Goal: Information Seeking & Learning: Learn about a topic

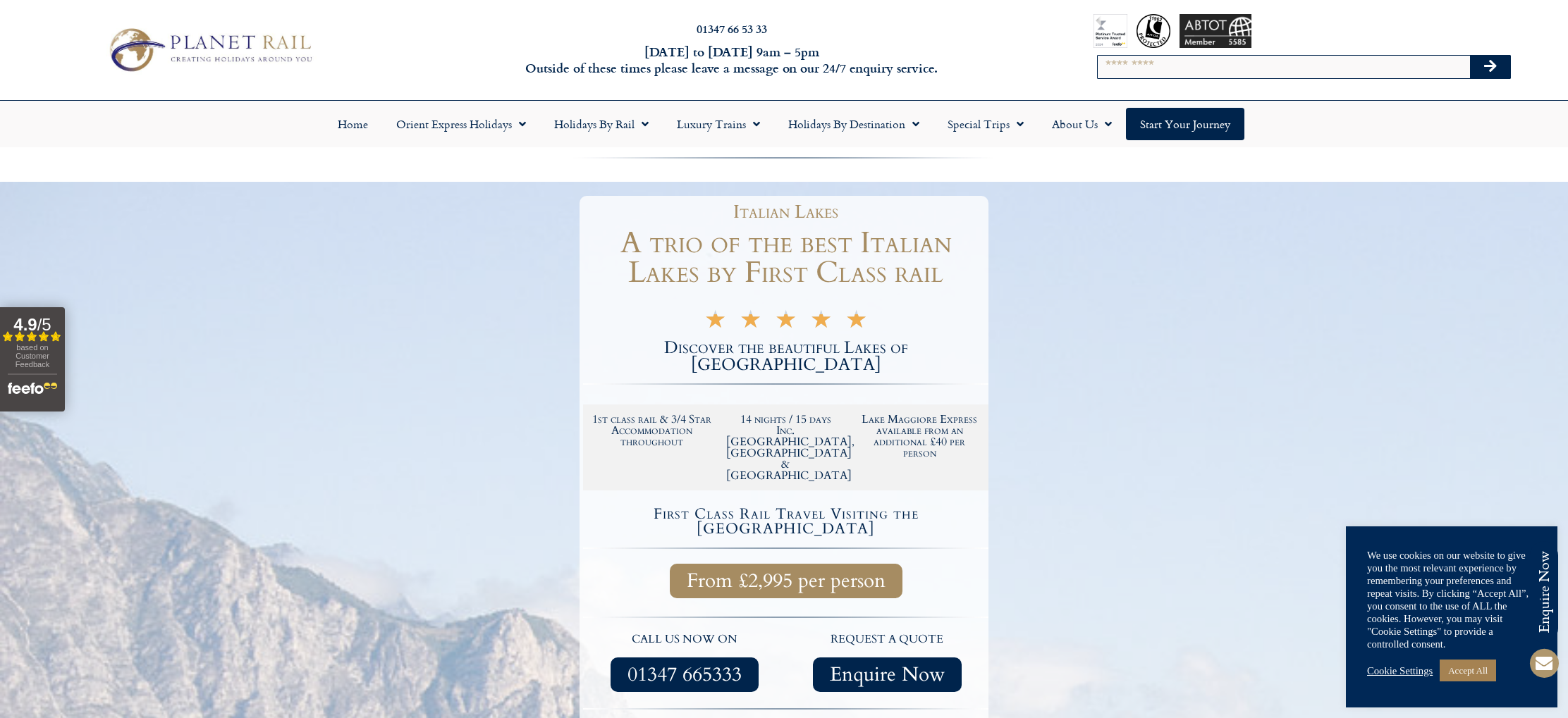
scroll to position [13, 0]
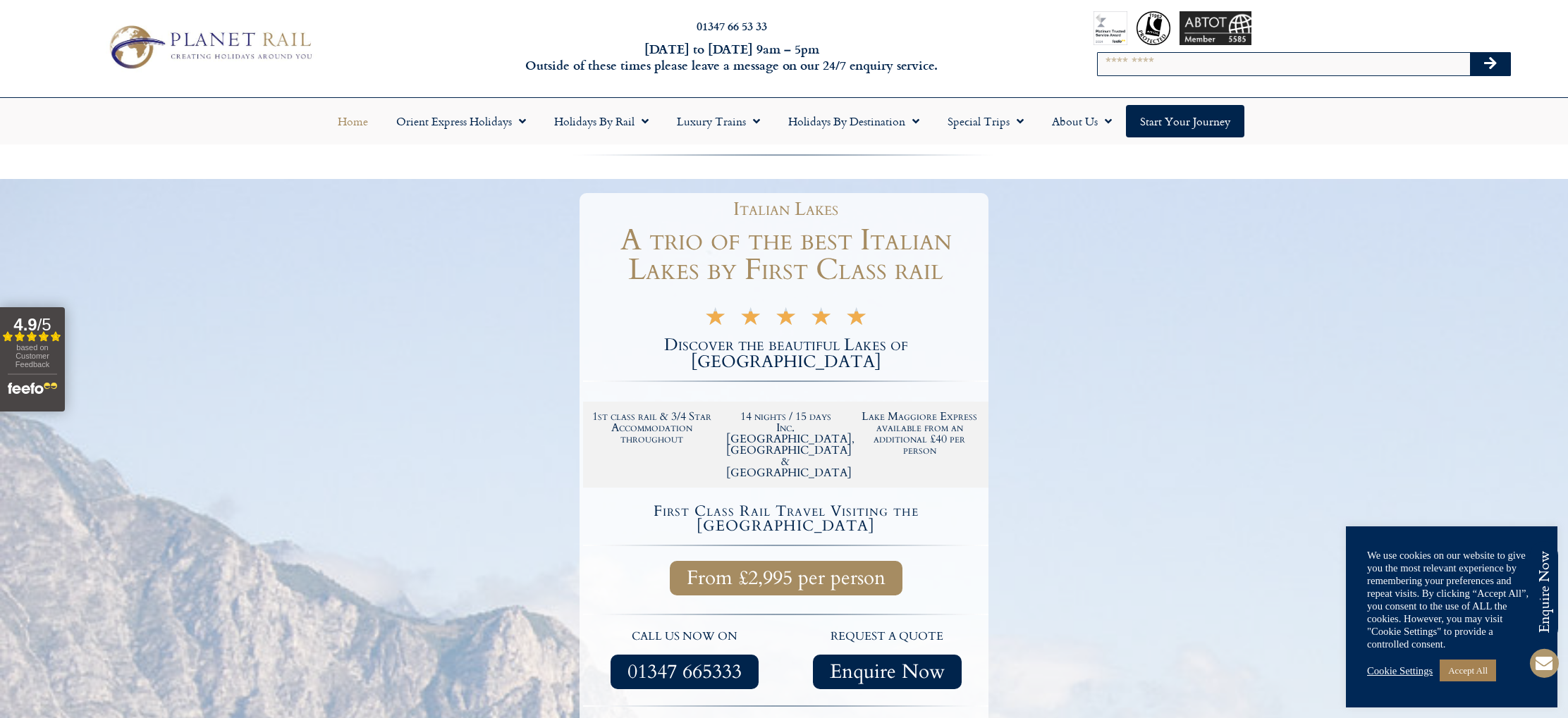
click at [351, 124] on link "Home" at bounding box center [353, 121] width 58 height 32
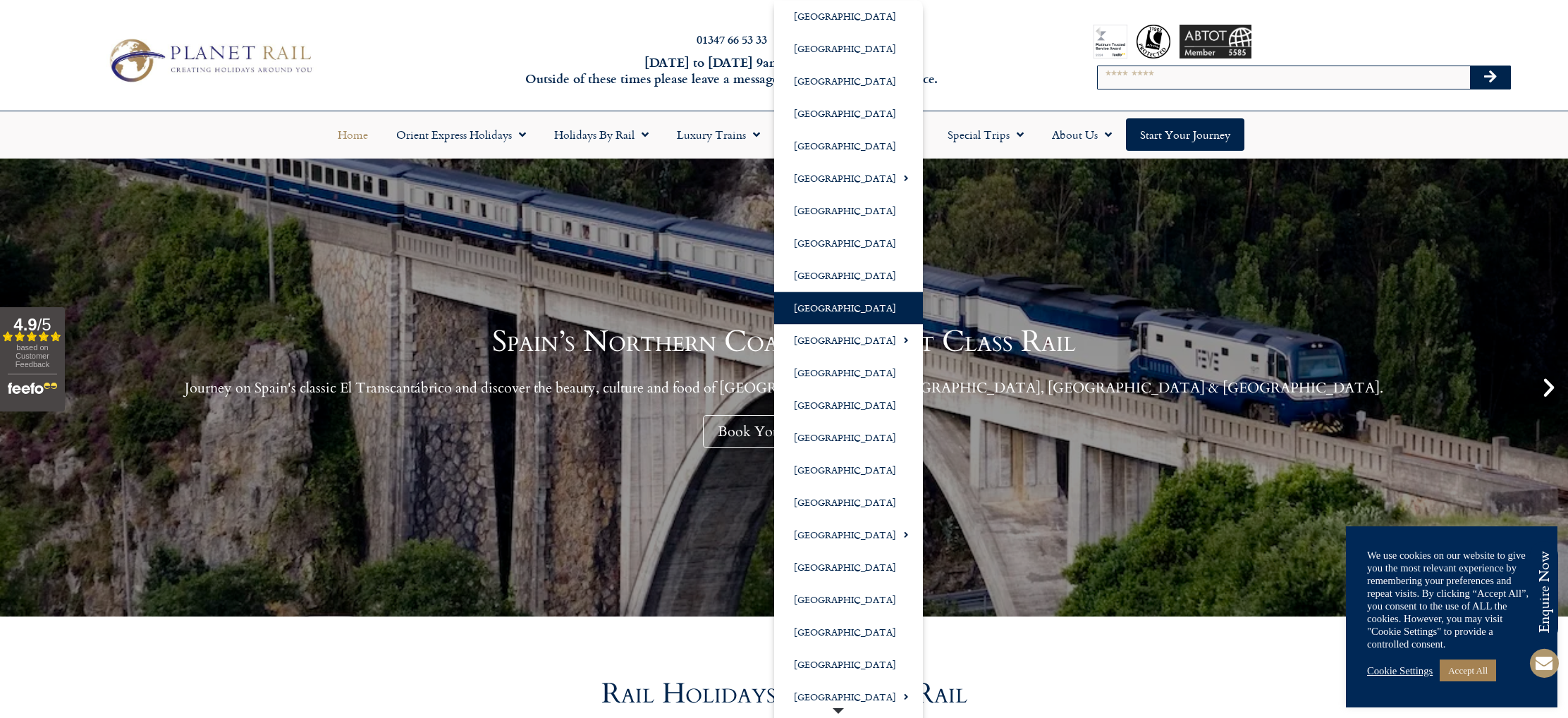
click at [814, 312] on link "[GEOGRAPHIC_DATA]" at bounding box center [848, 308] width 149 height 32
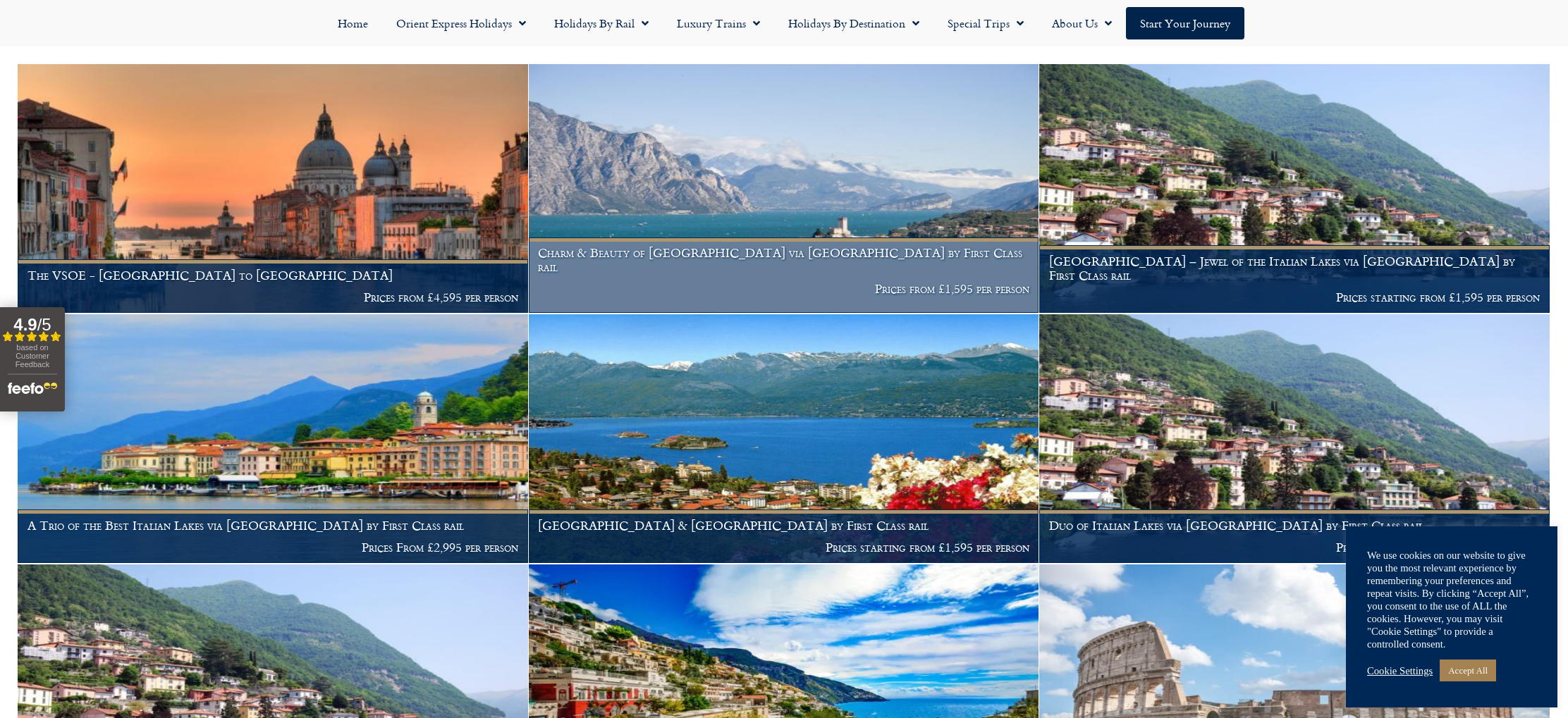
scroll to position [397, 0]
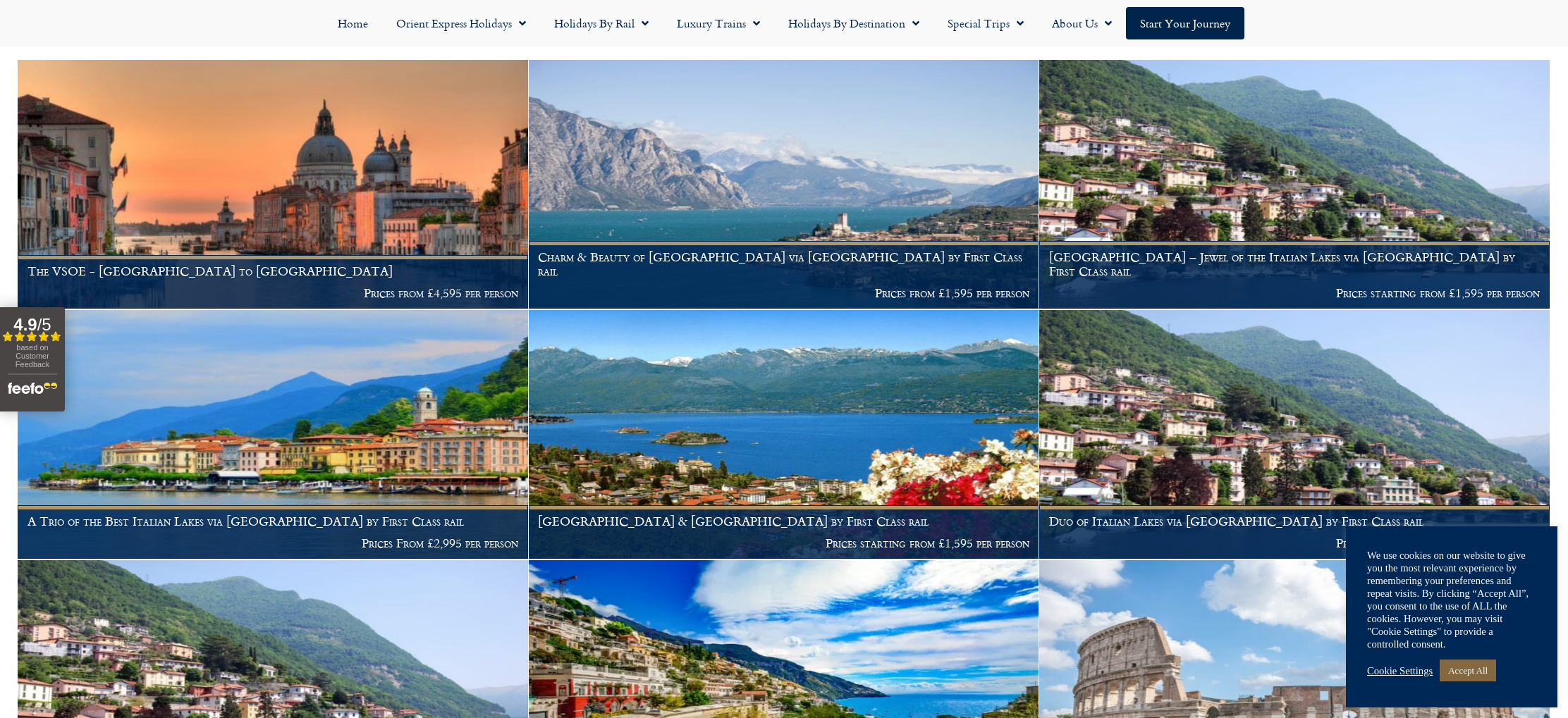
drag, startPoint x: 1475, startPoint y: 675, endPoint x: 1329, endPoint y: 601, distance: 163.7
click at [1475, 675] on link "Accept All" at bounding box center [1468, 671] width 57 height 22
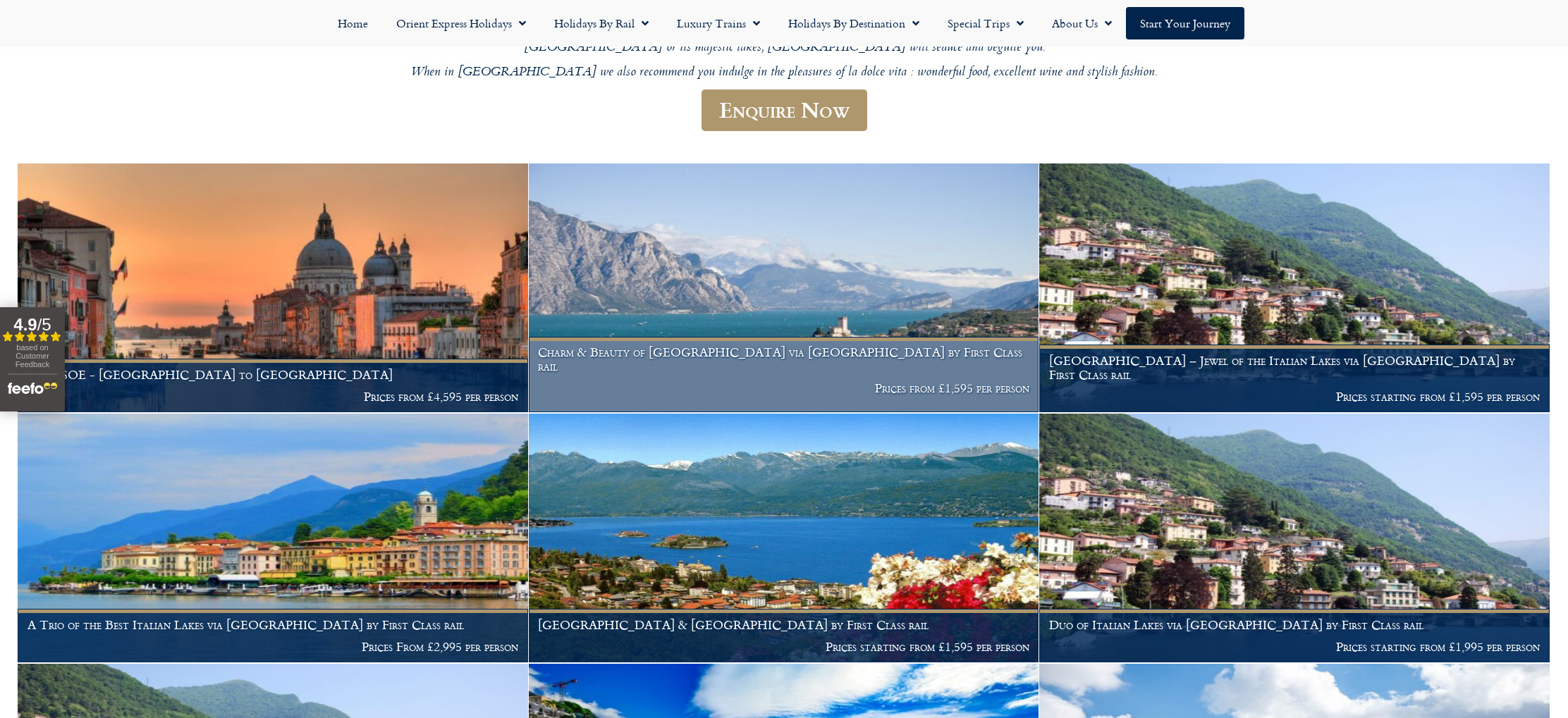
scroll to position [295, 0]
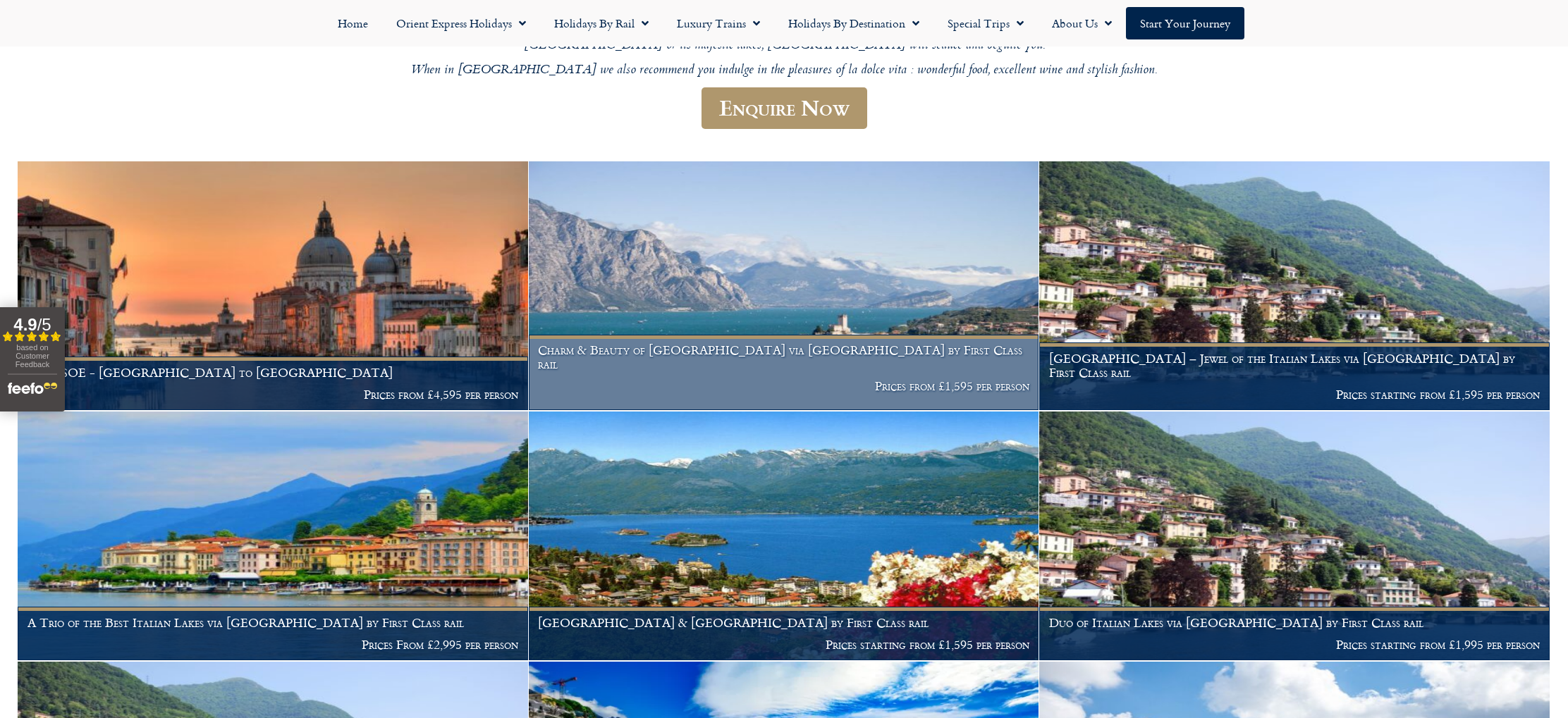
click at [778, 352] on h1 "Charm & Beauty of Lake Garda via Locarno by First Class rail" at bounding box center [784, 357] width 492 height 28
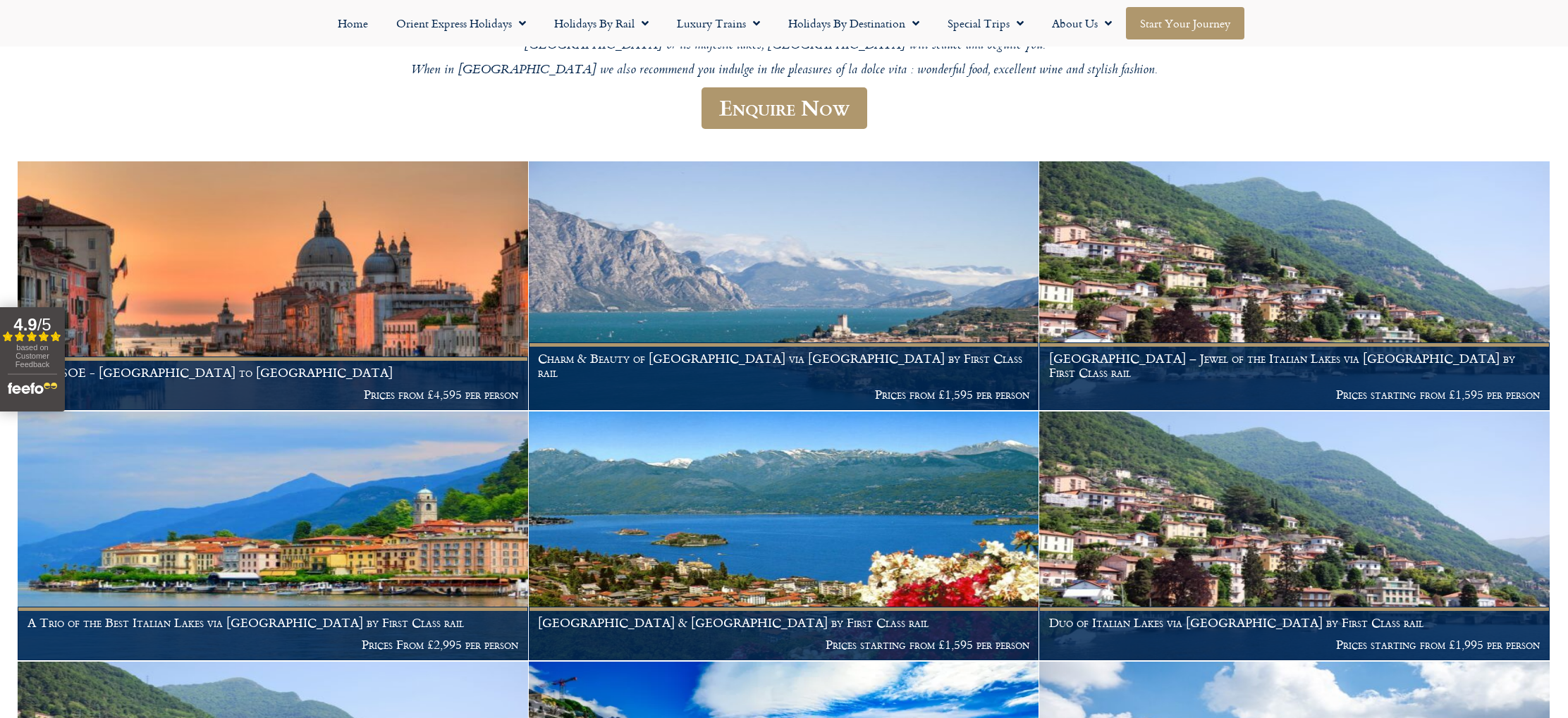
click at [1177, 28] on link "Start your Journey" at bounding box center [1185, 23] width 119 height 32
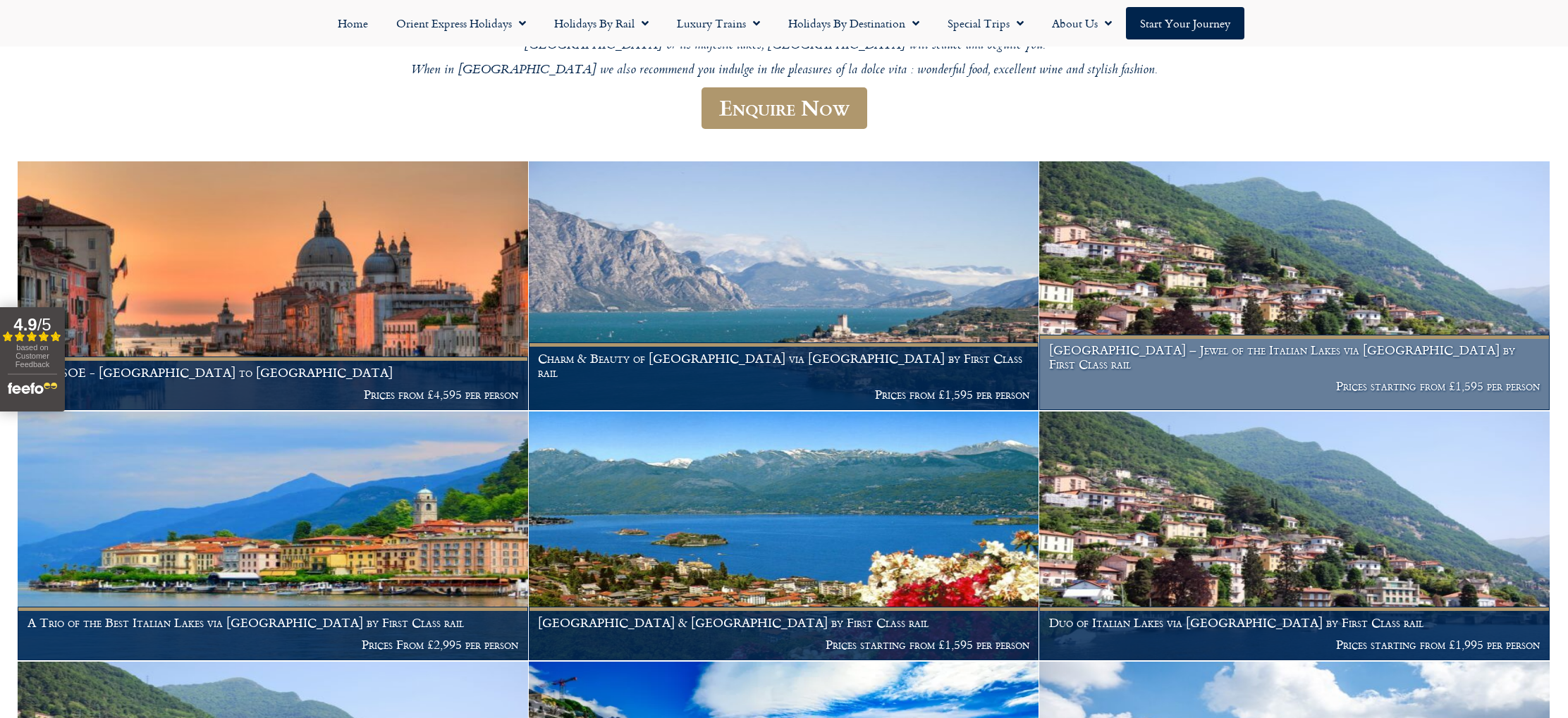
scroll to position [295, 0]
click at [1236, 352] on h1 "[GEOGRAPHIC_DATA] – Jewel of the Italian Lakes via [GEOGRAPHIC_DATA] by First C…" at bounding box center [1295, 357] width 492 height 28
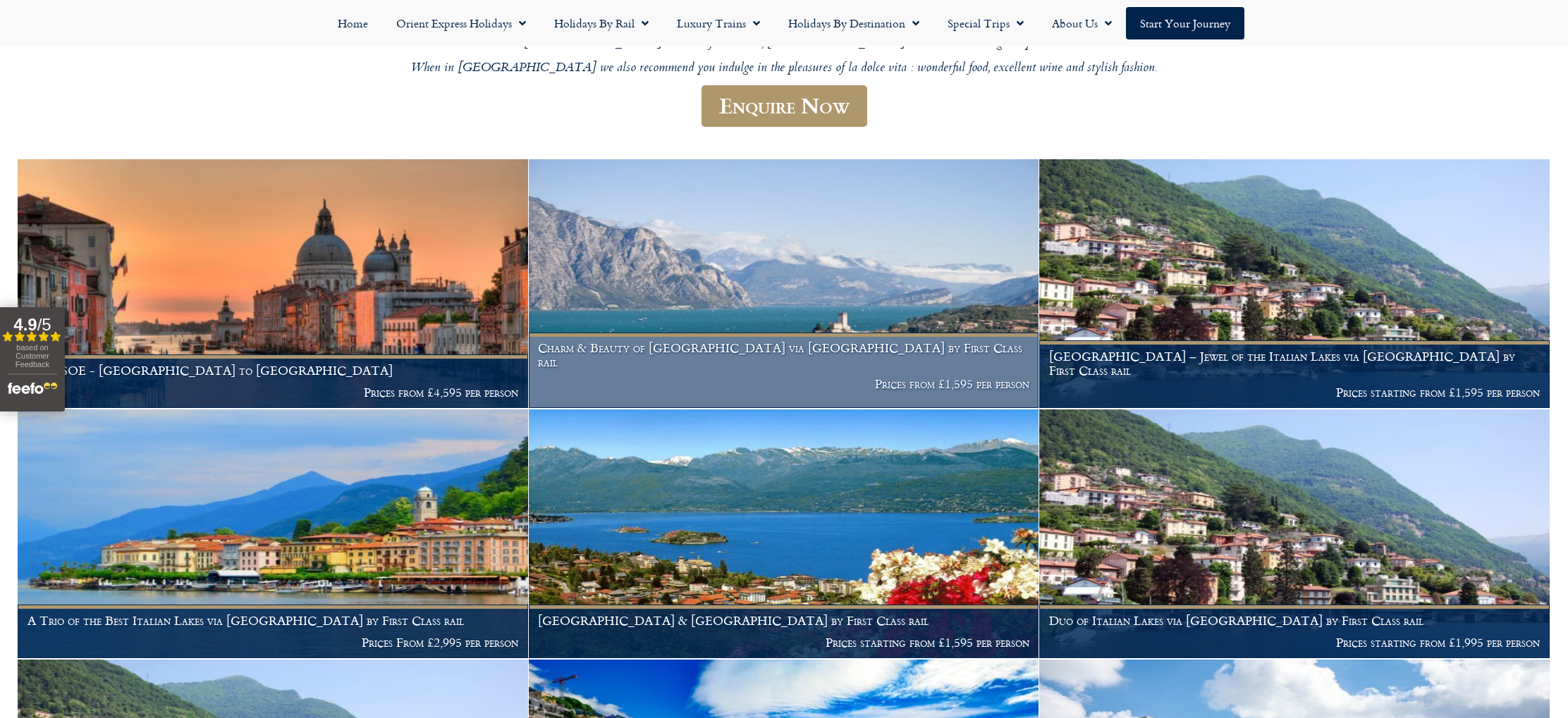
click at [784, 344] on h1 "Charm & Beauty of Lake Garda via Locarno by First Class rail" at bounding box center [784, 355] width 492 height 28
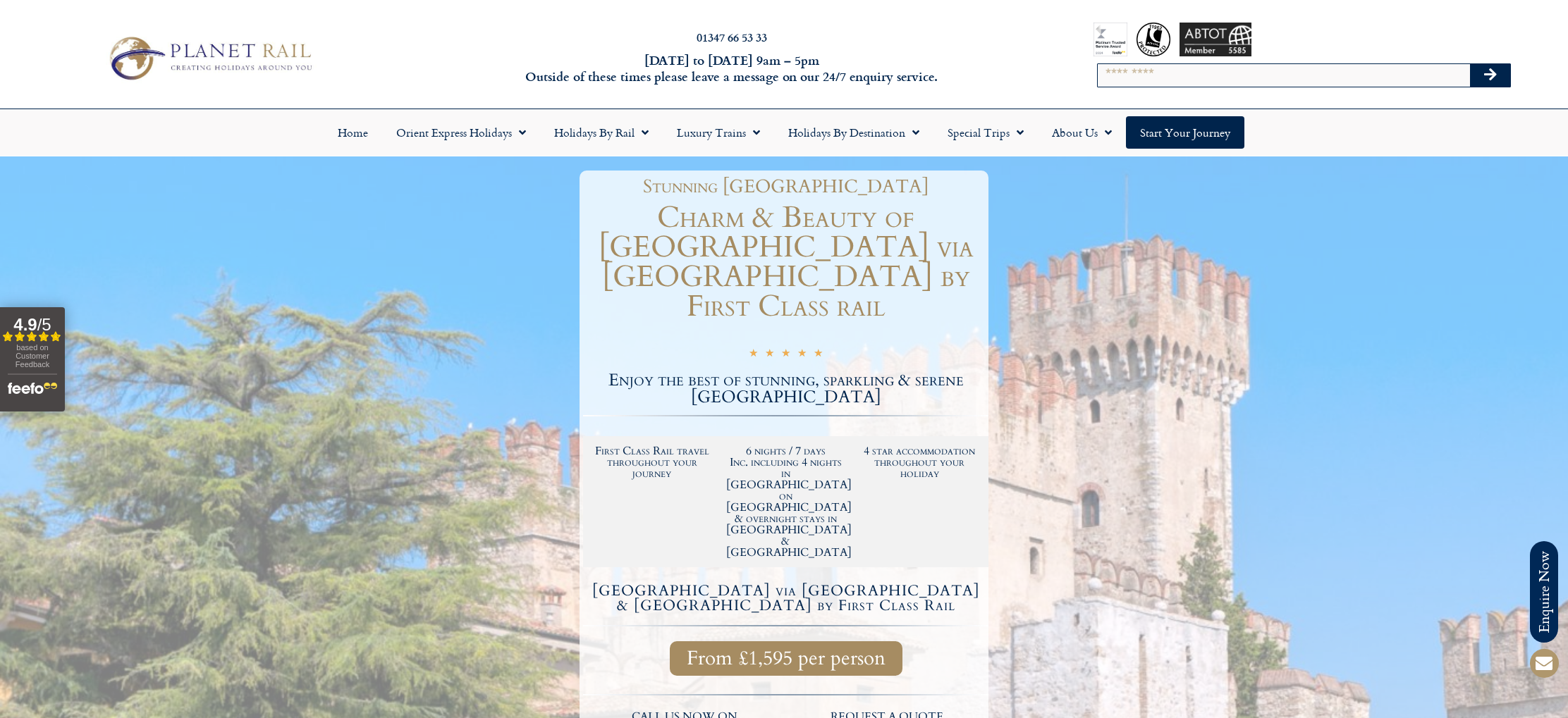
scroll to position [4, 0]
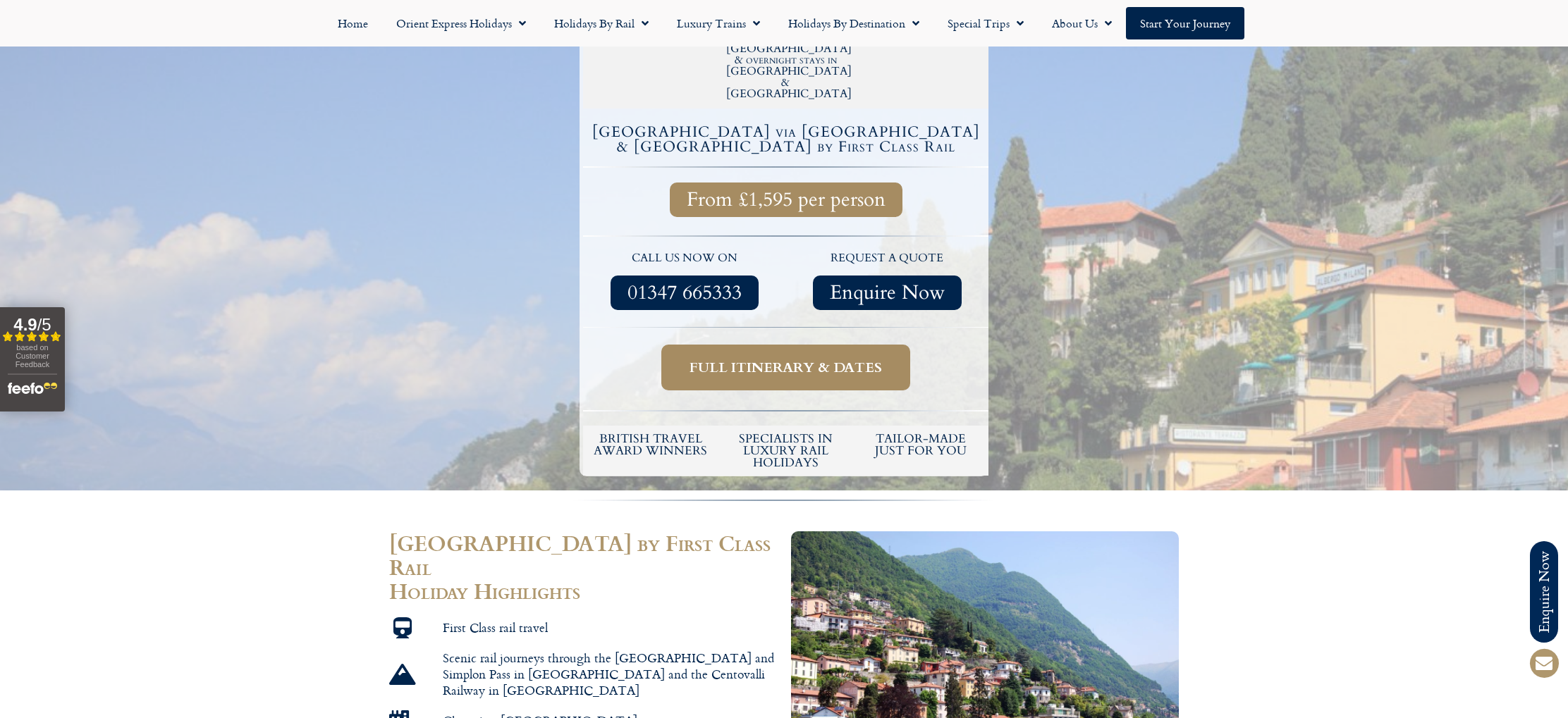
scroll to position [464, 0]
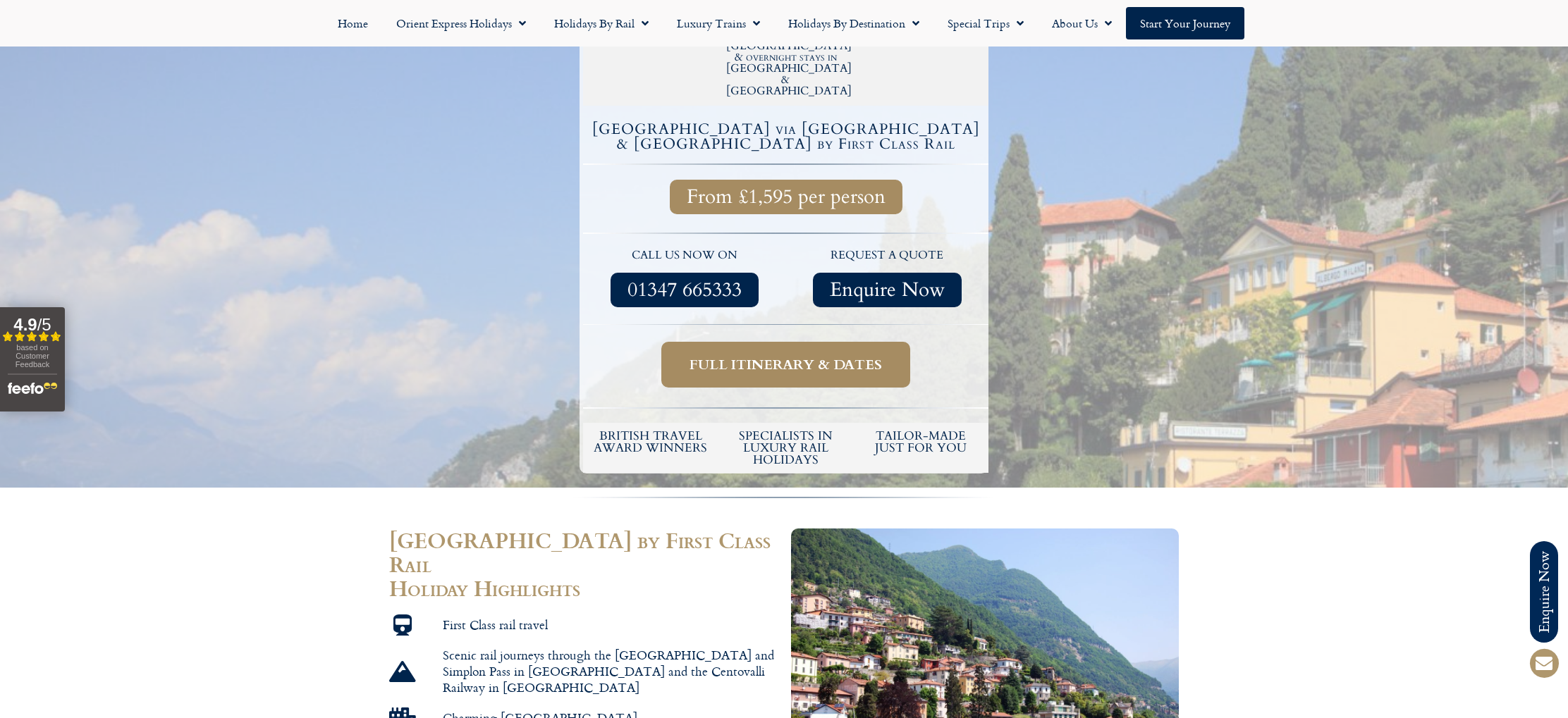
click at [788, 356] on span "Full itinerary & dates" at bounding box center [786, 364] width 192 height 18
click at [784, 356] on span "Full itinerary & dates" at bounding box center [786, 364] width 192 height 18
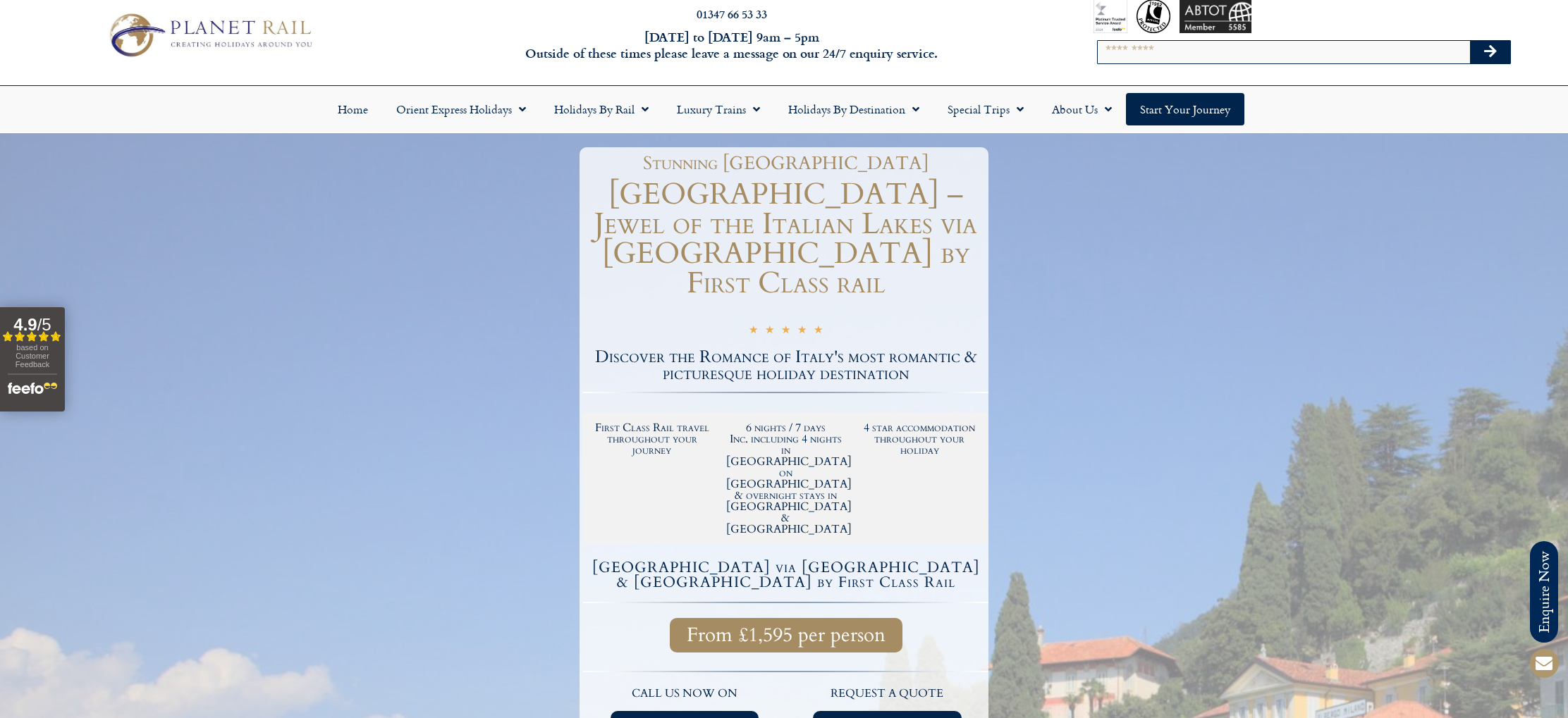
scroll to position [24, 0]
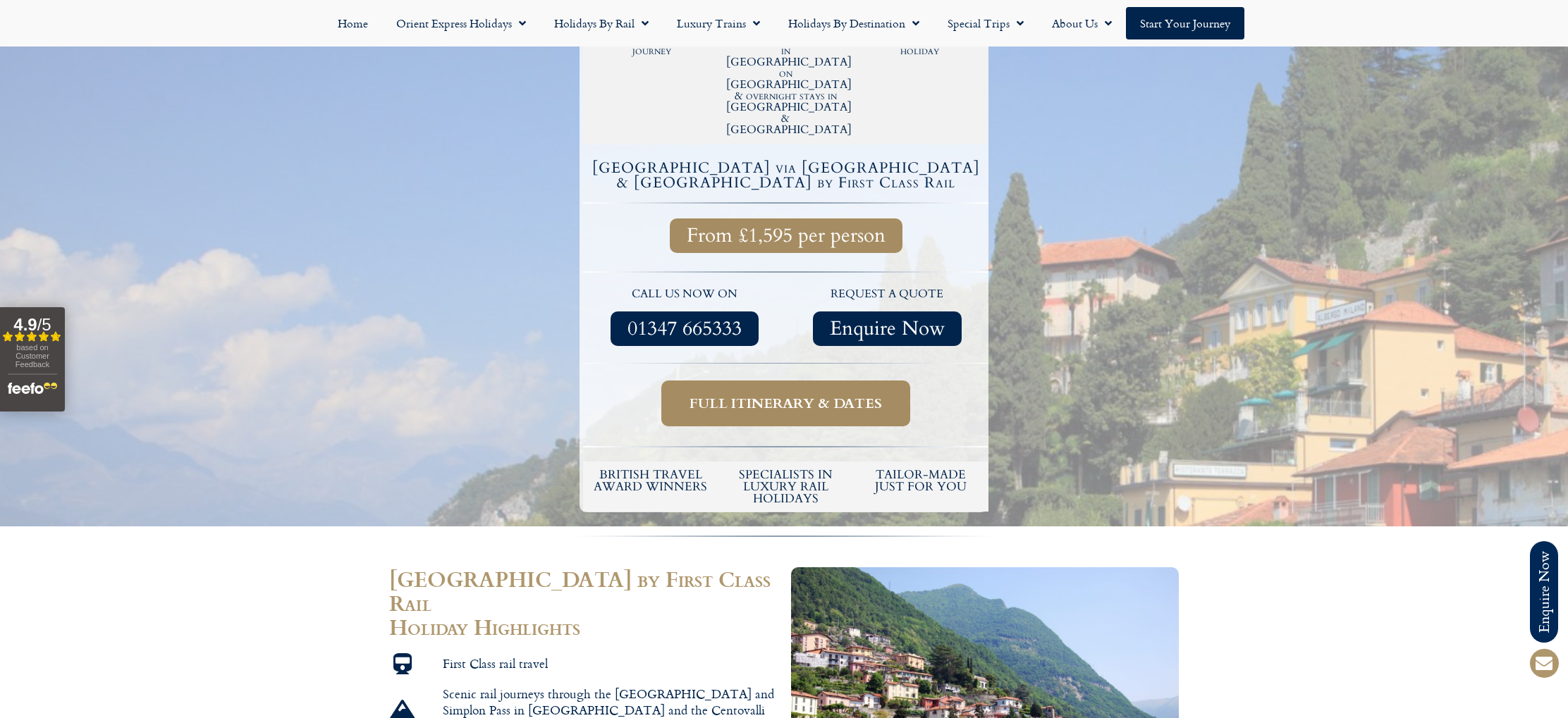
scroll to position [464, 0]
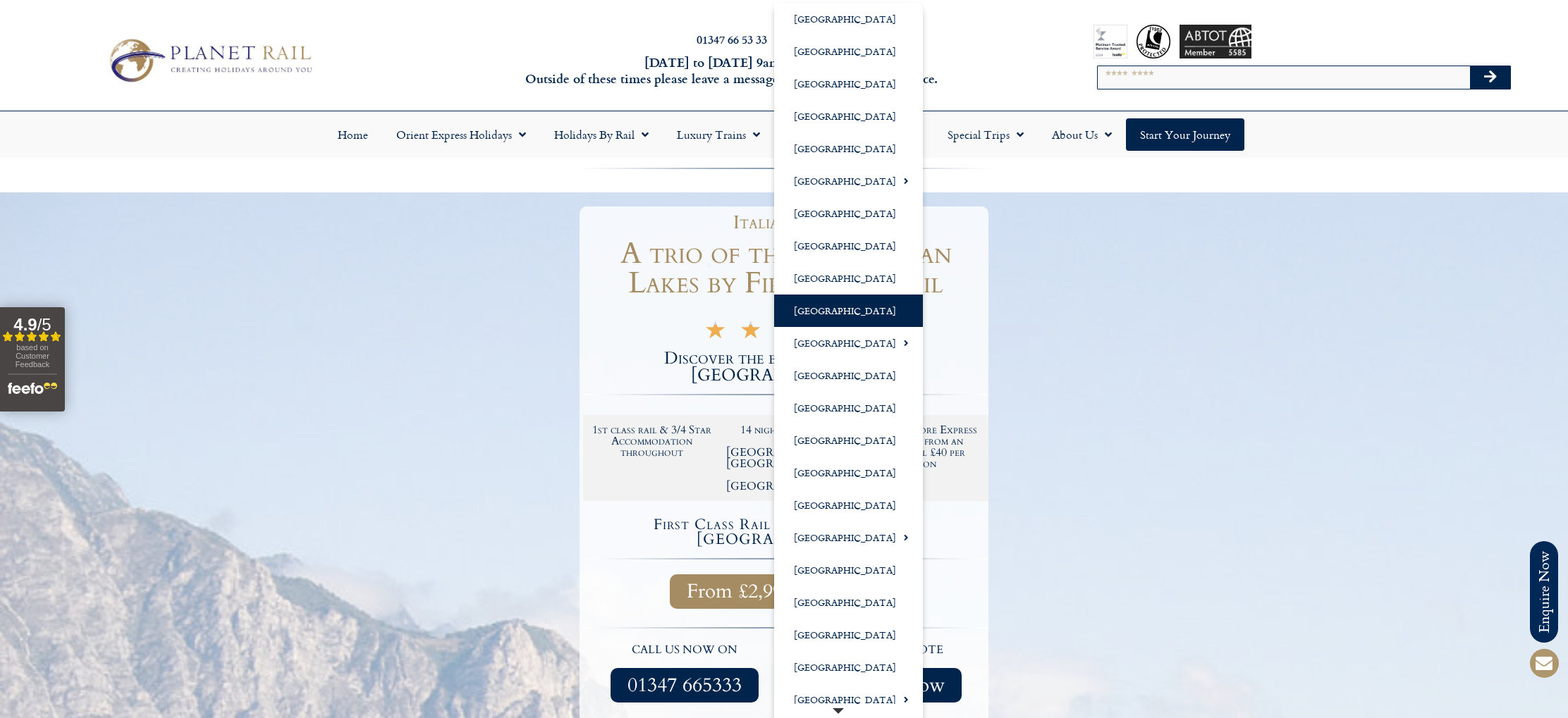
click at [811, 314] on link "[GEOGRAPHIC_DATA]" at bounding box center [848, 311] width 149 height 32
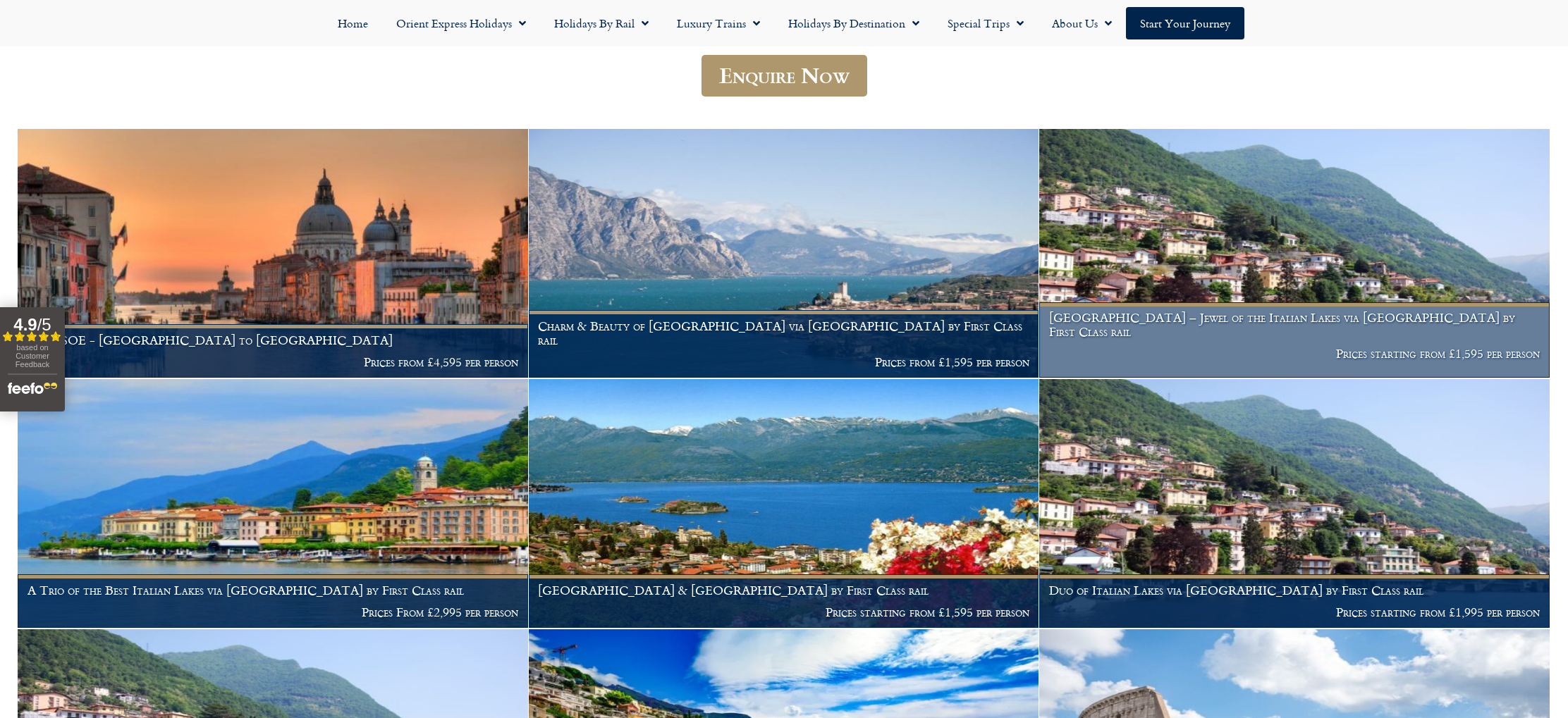
scroll to position [325, 0]
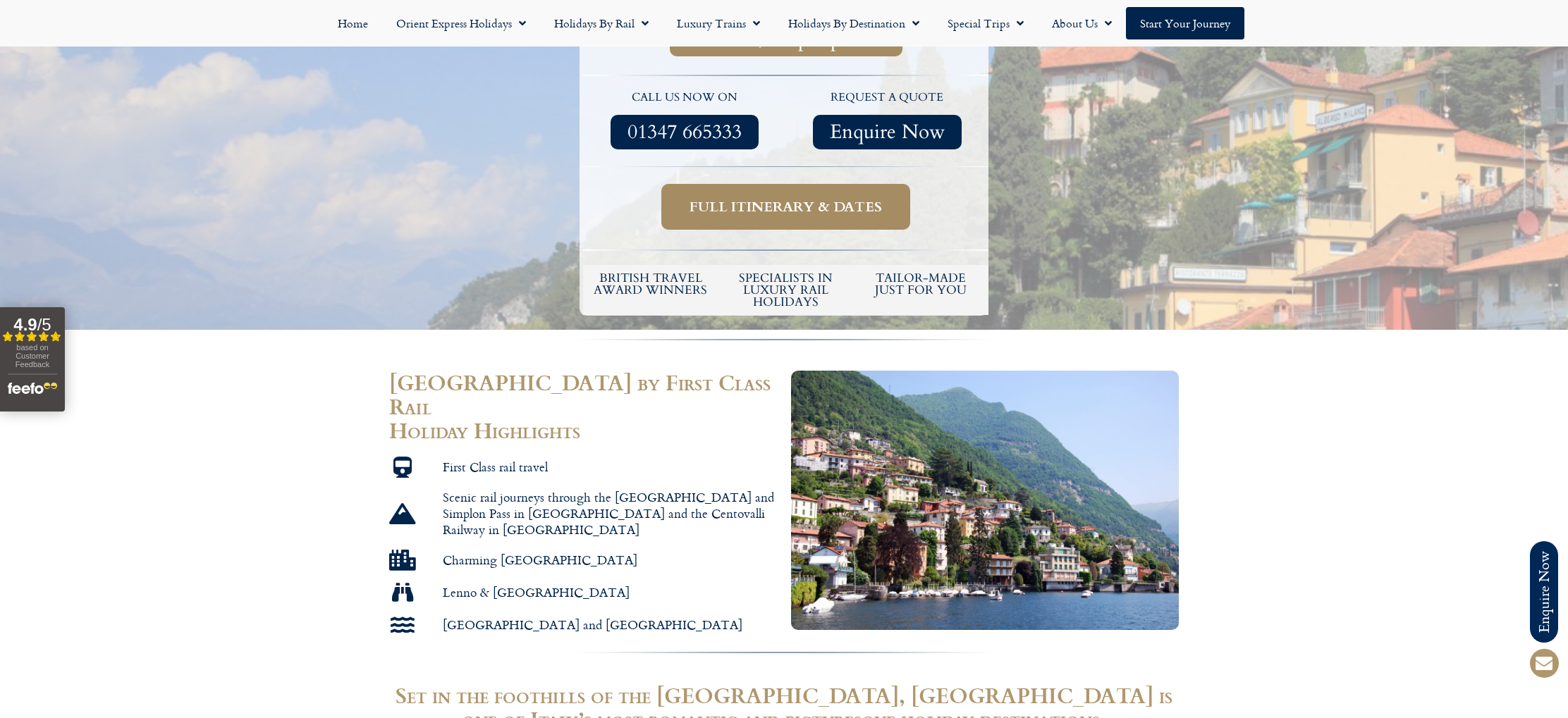
scroll to position [630, 0]
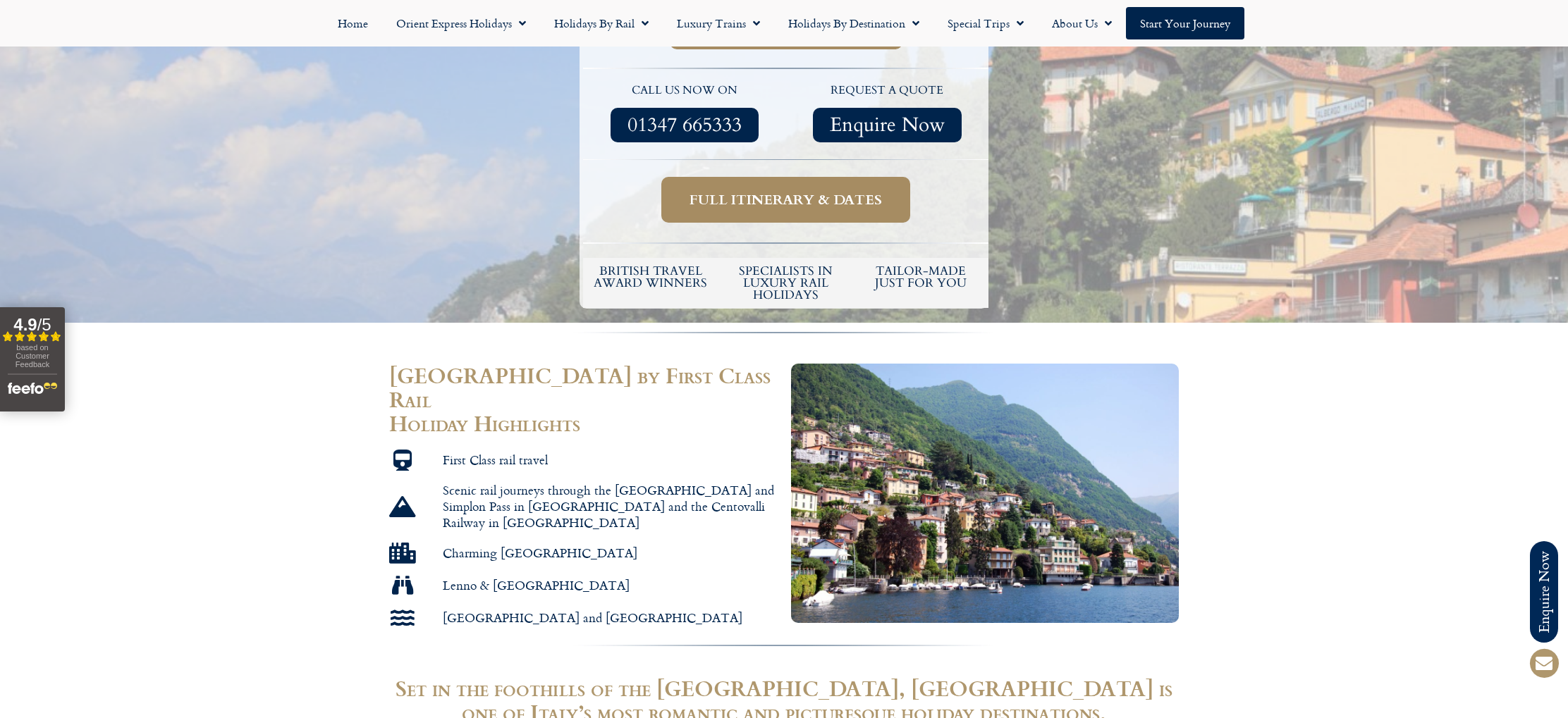
click at [776, 191] on span "Full itinerary & dates" at bounding box center [786, 200] width 192 height 18
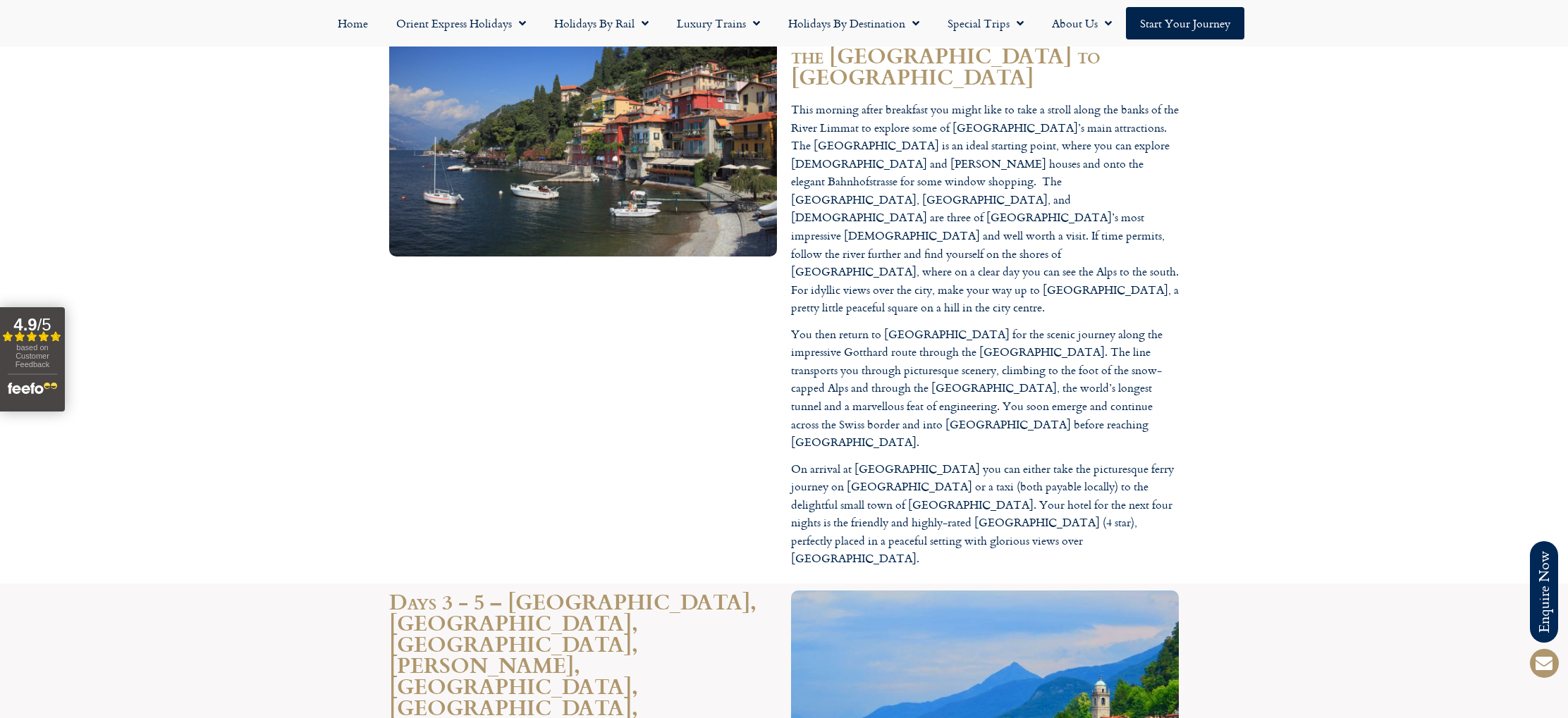
scroll to position [1975, 0]
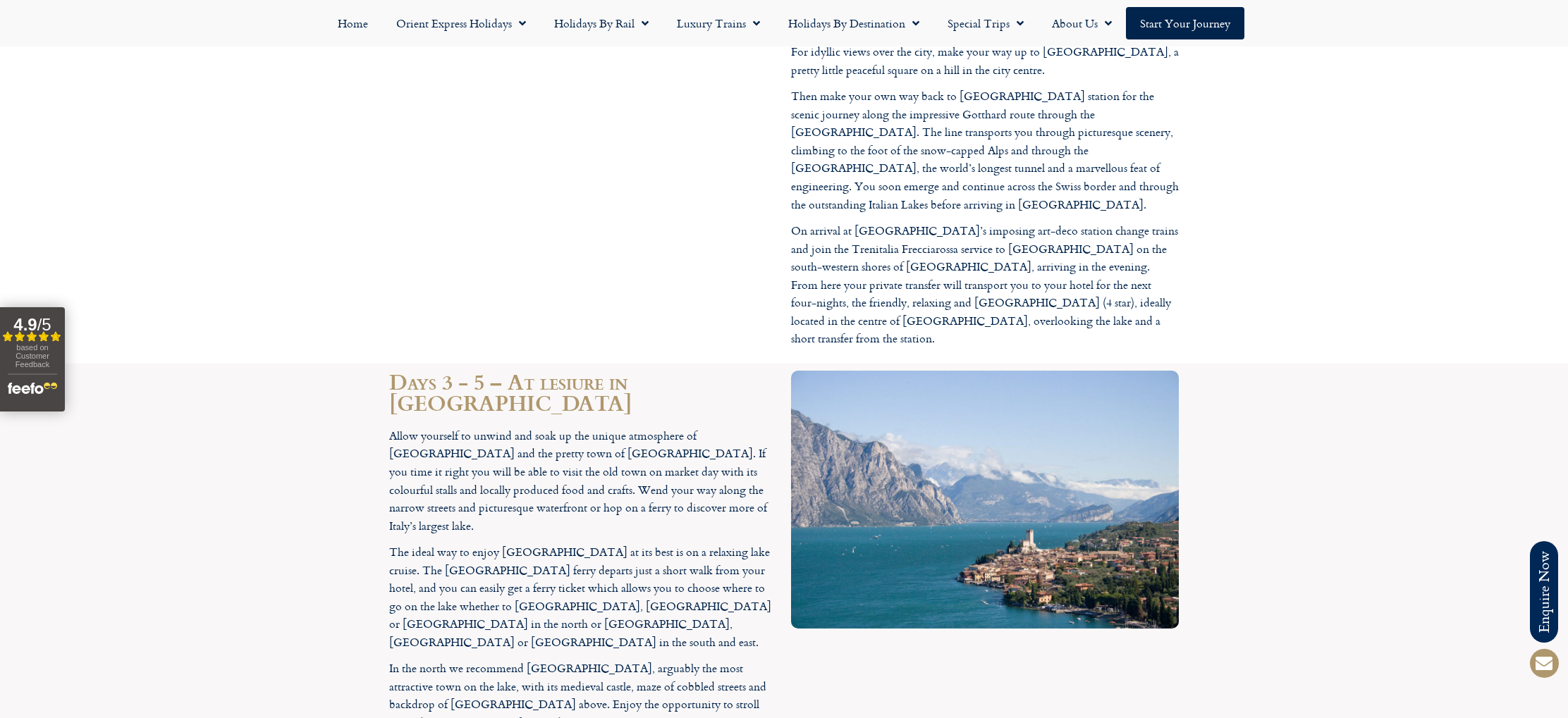
scroll to position [2244, 0]
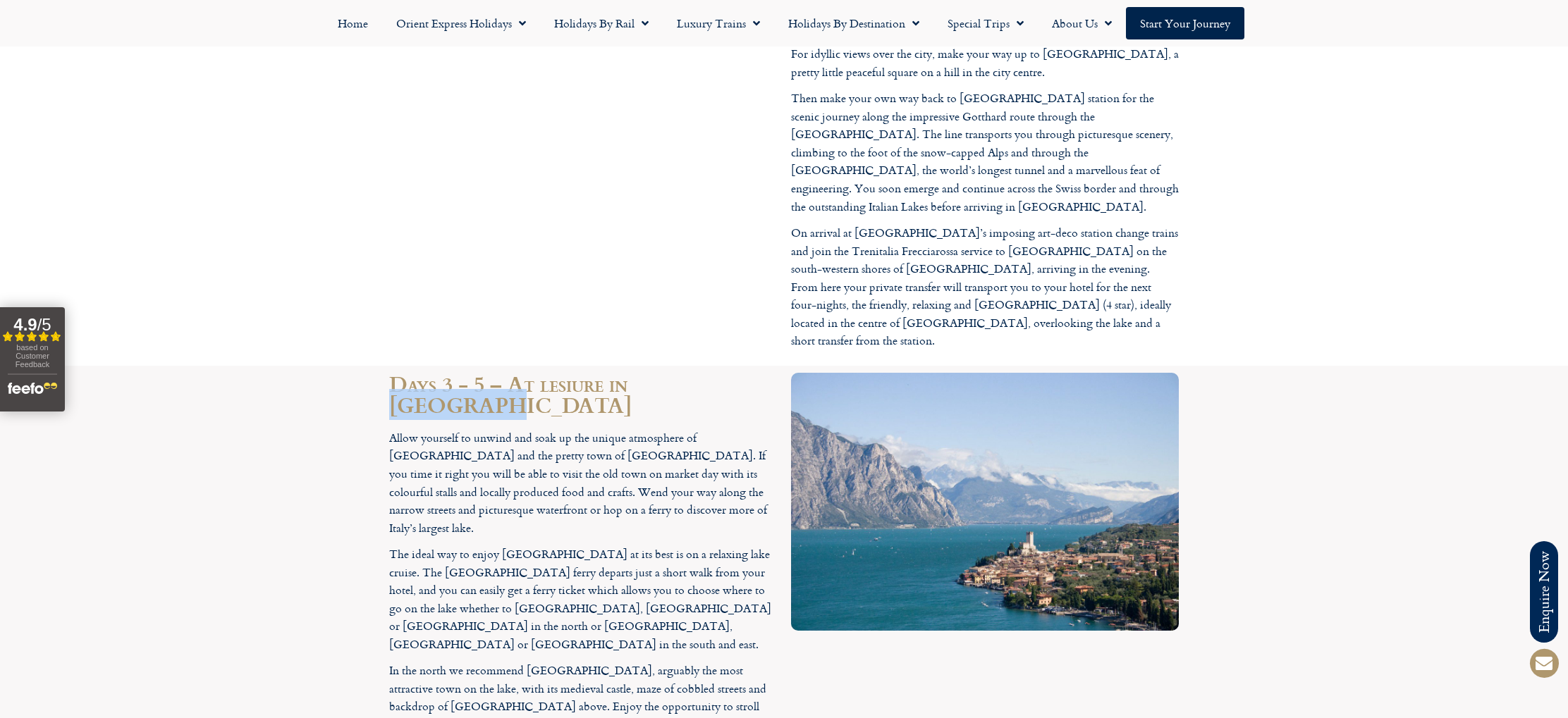
drag, startPoint x: 639, startPoint y: 86, endPoint x: 750, endPoint y: 81, distance: 111.1
click at [750, 373] on h2 "Days 3 - 5 – At lesiure in Desenzano" at bounding box center [583, 393] width 388 height 42
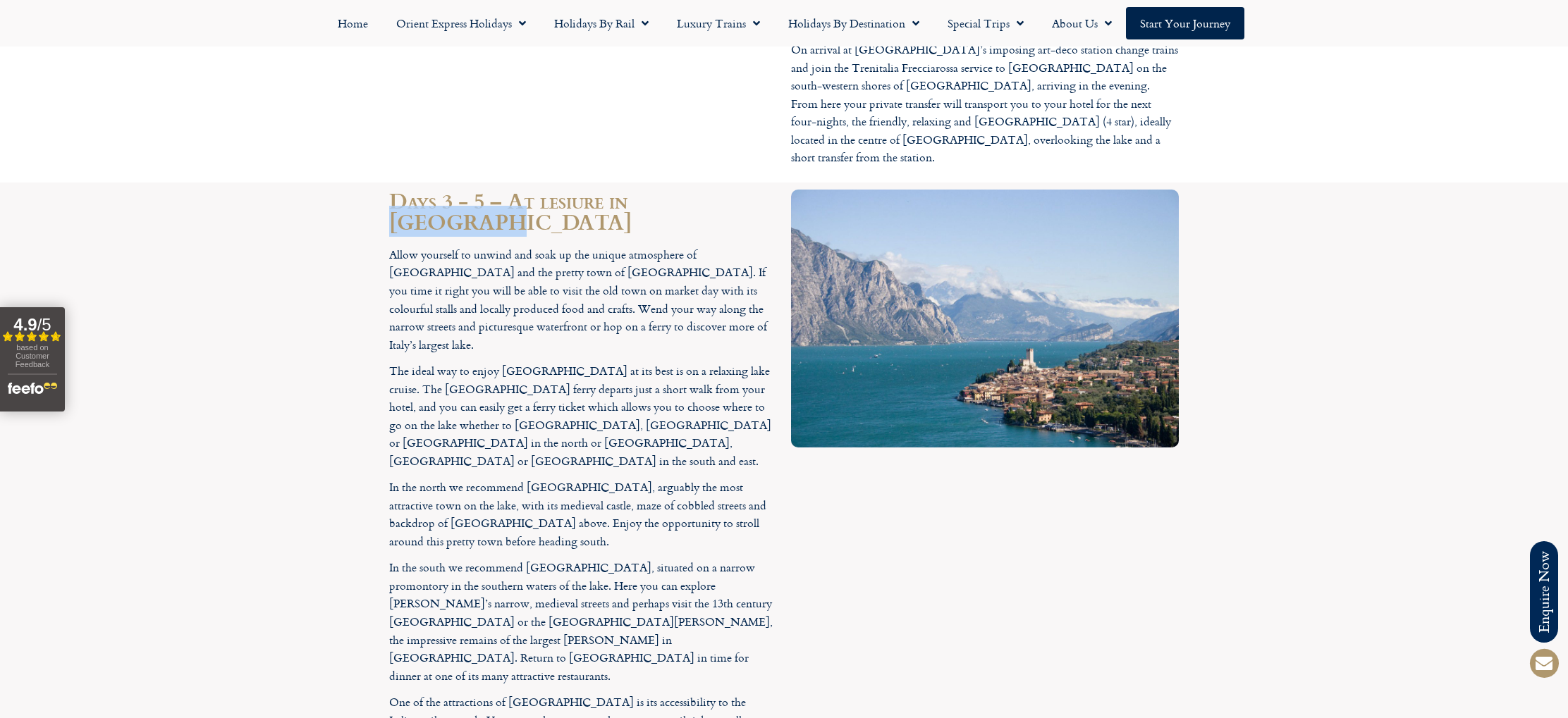
scroll to position [2426, 0]
